Goal: Information Seeking & Learning: Learn about a topic

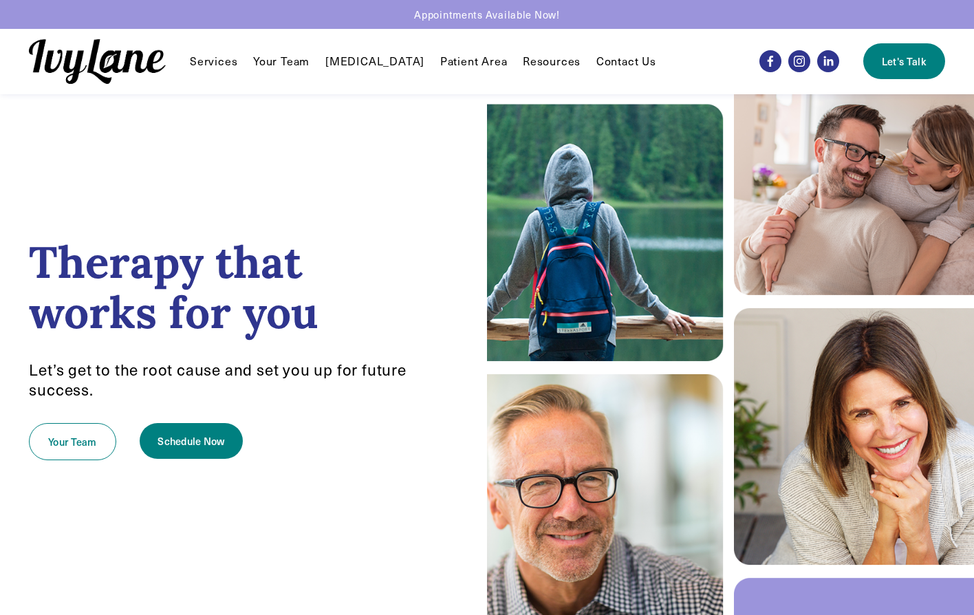
click at [262, 63] on link "Your Team" at bounding box center [281, 61] width 56 height 17
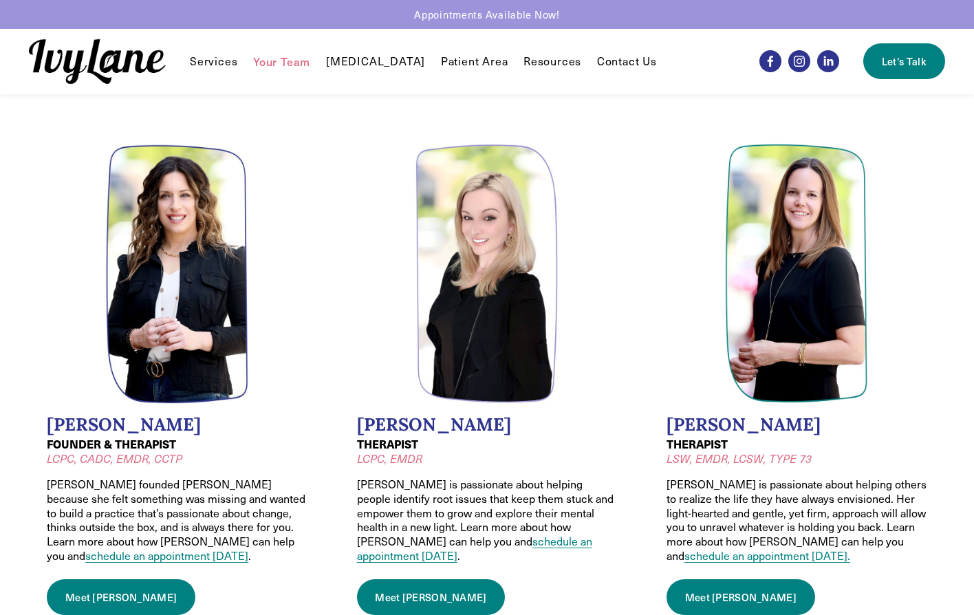
click at [461, 65] on link "Patient Area" at bounding box center [474, 61] width 67 height 17
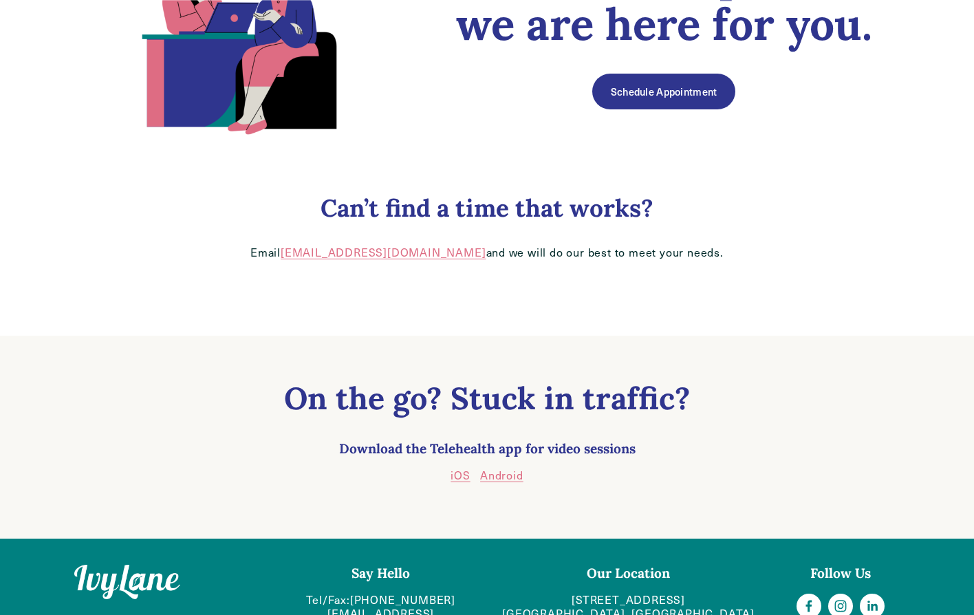
scroll to position [256, 0]
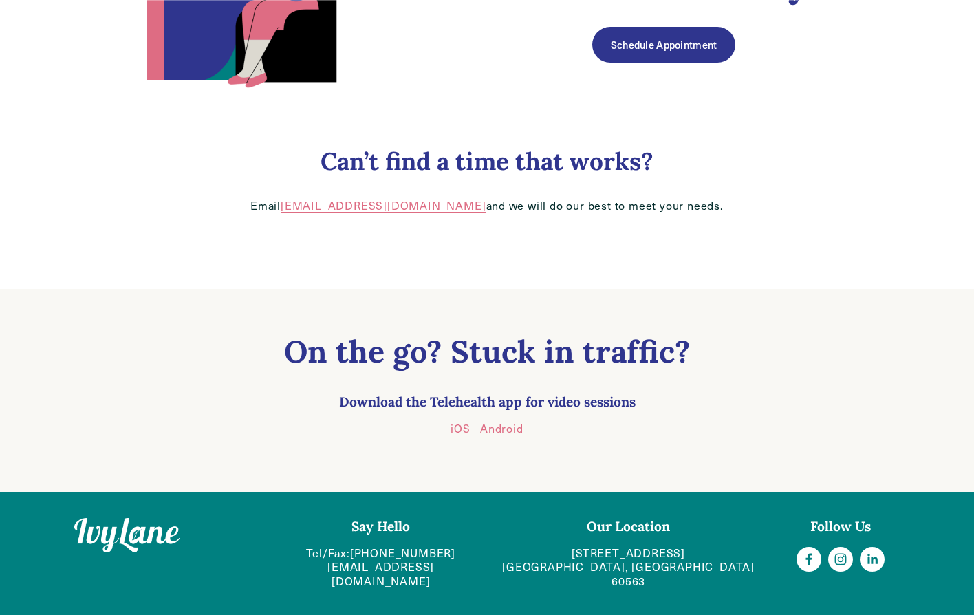
click at [612, 556] on link "618 West 5th Ave Suite B Naperville, IL 60563" at bounding box center [628, 567] width 259 height 43
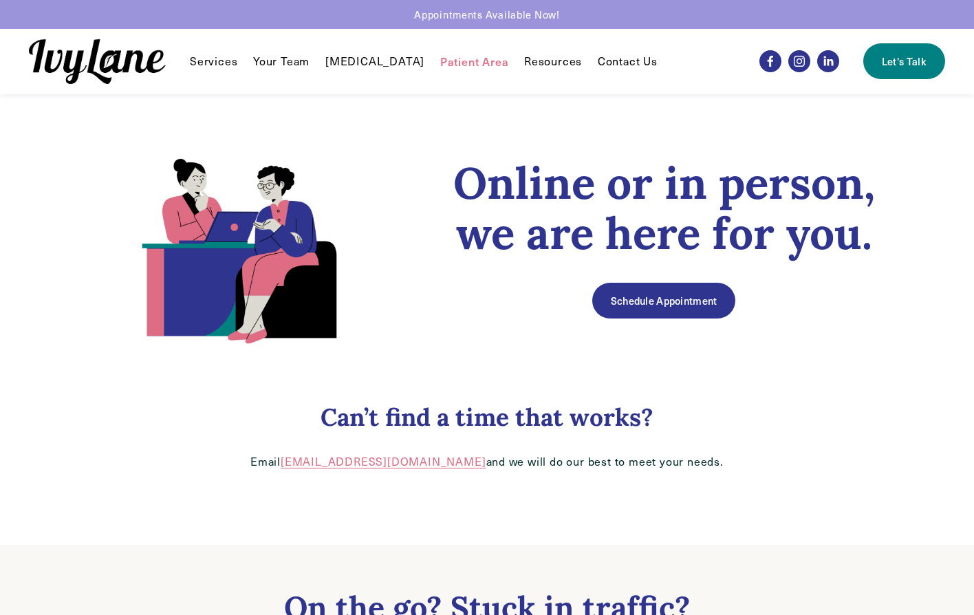
click at [213, 64] on span "Services" at bounding box center [213, 61] width 47 height 14
click at [0, 0] on span "Individual Therapy" at bounding box center [0, 0] width 0 height 0
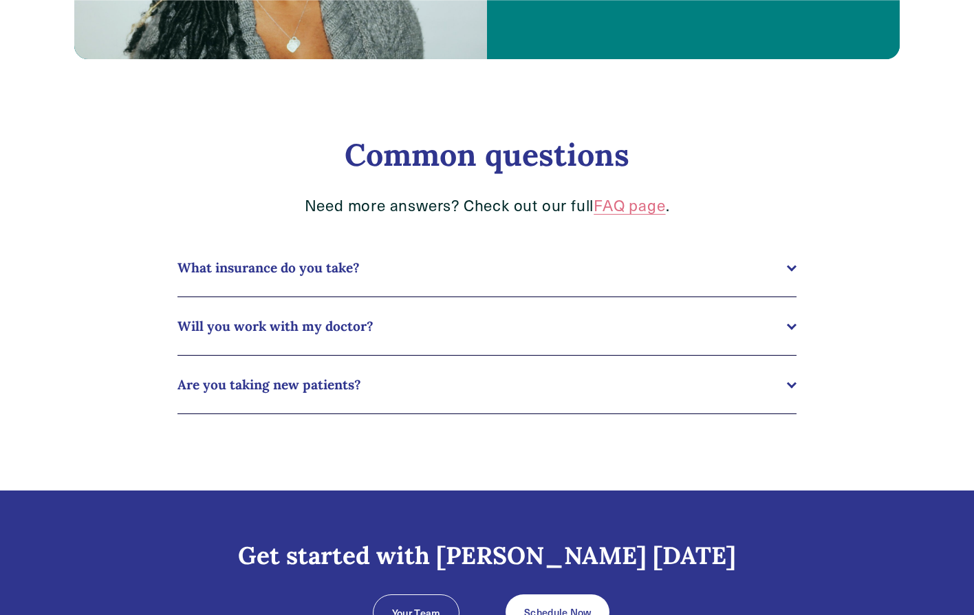
scroll to position [1307, 0]
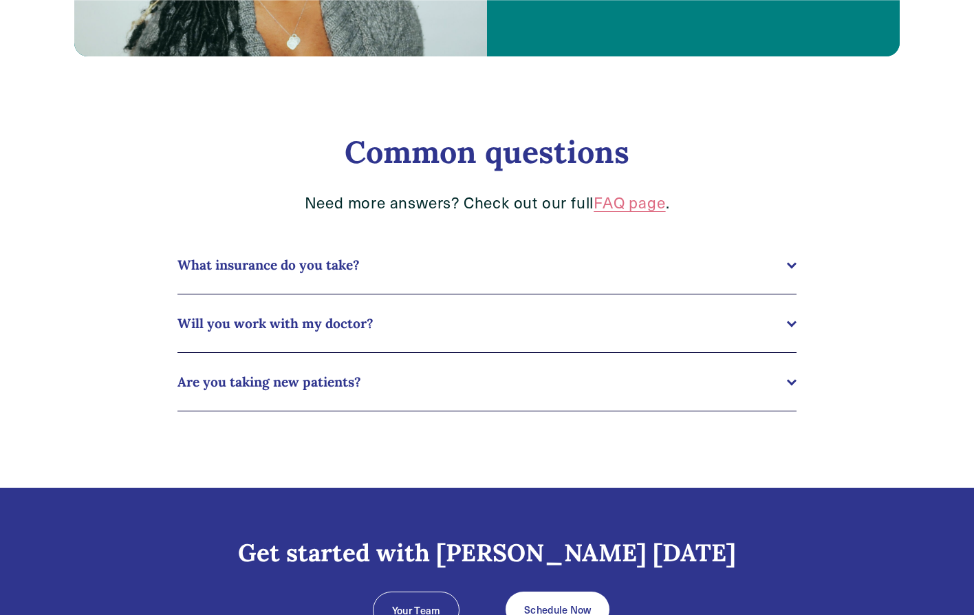
click at [632, 338] on button "Will you work with my doctor?" at bounding box center [487, 323] width 619 height 58
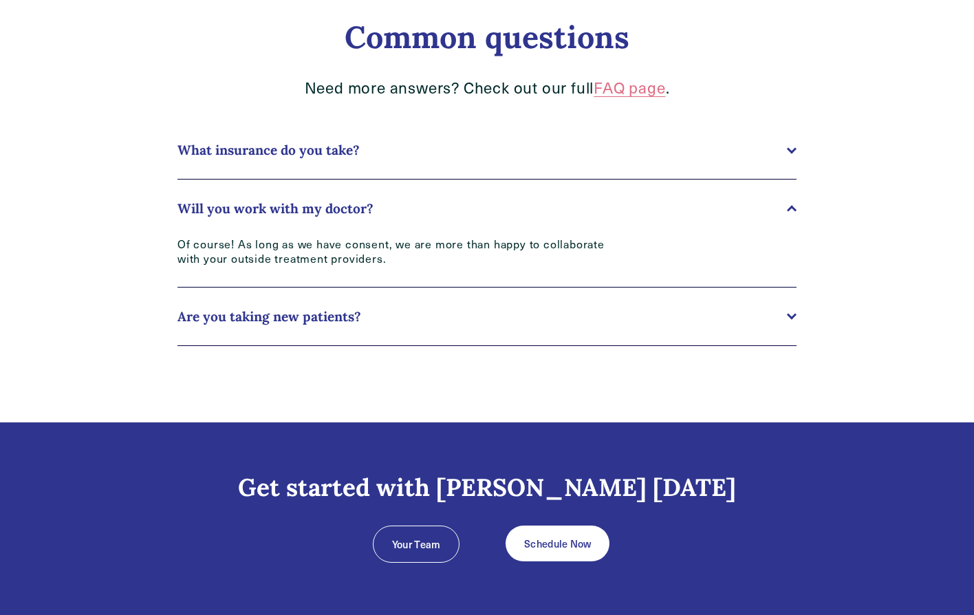
scroll to position [1441, 0]
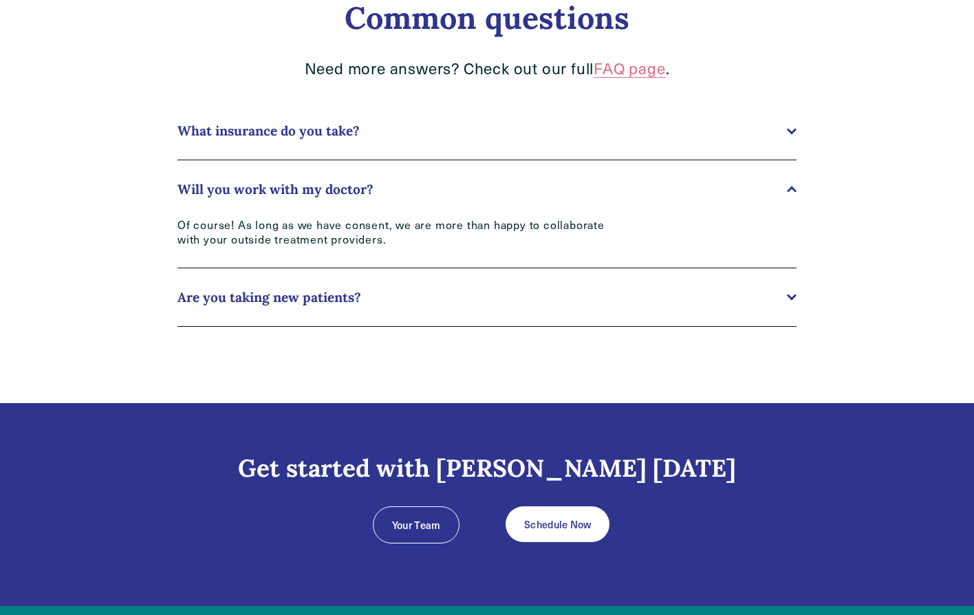
click at [542, 316] on button "Are you taking new patients?" at bounding box center [487, 297] width 619 height 58
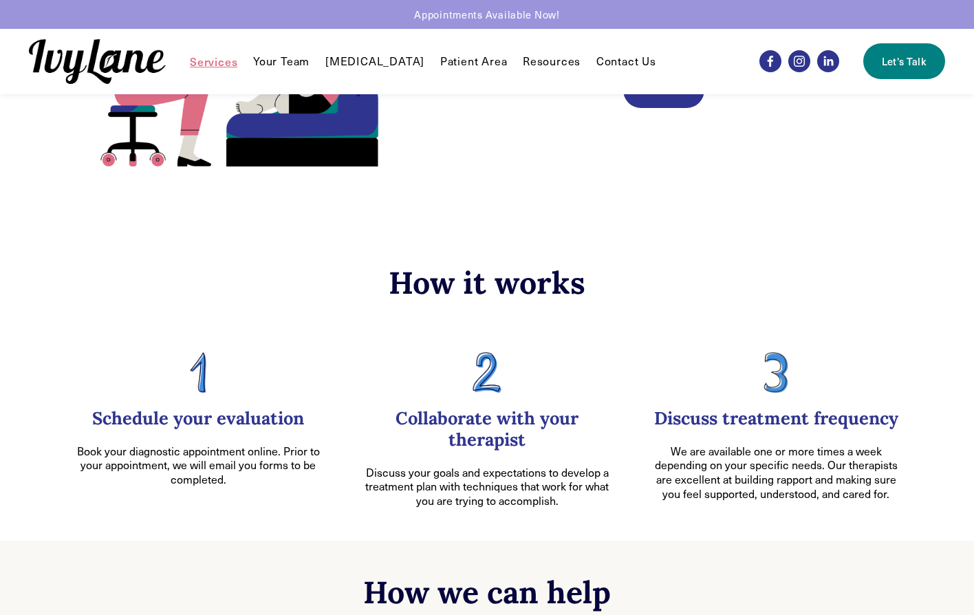
scroll to position [0, 0]
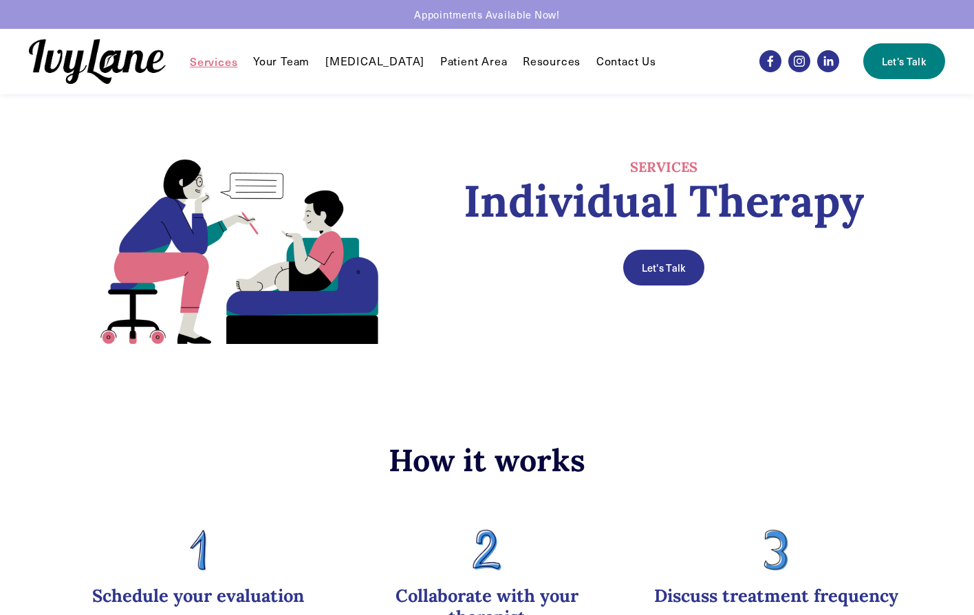
click at [281, 61] on link "Your Team" at bounding box center [281, 61] width 56 height 17
